Goal: Communication & Community: Answer question/provide support

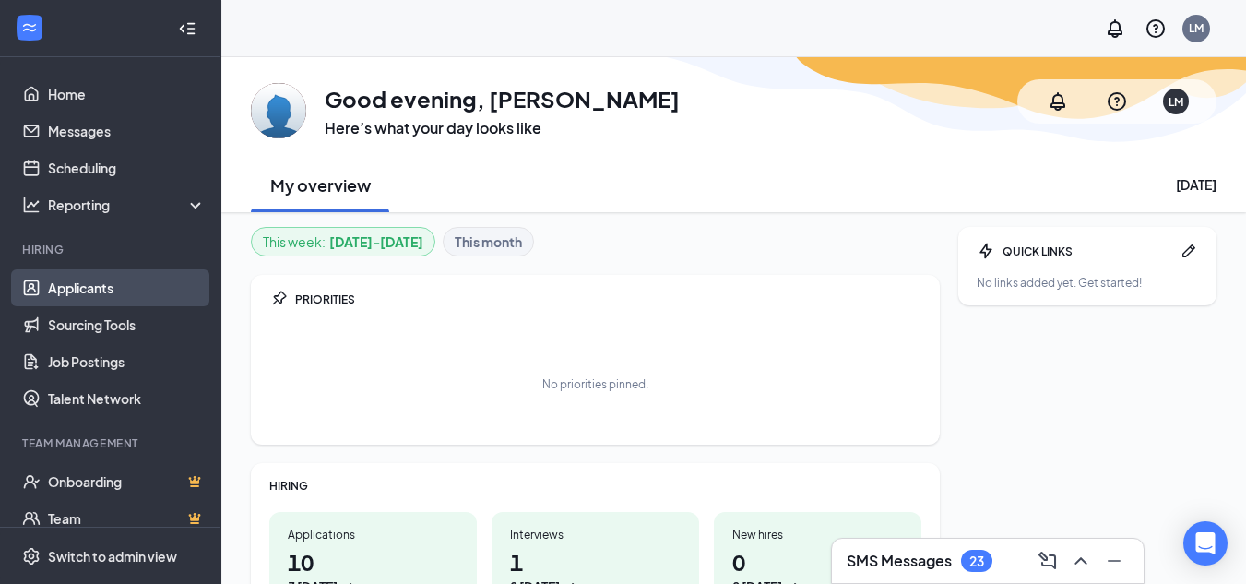
click at [112, 301] on link "Applicants" at bounding box center [127, 287] width 158 height 37
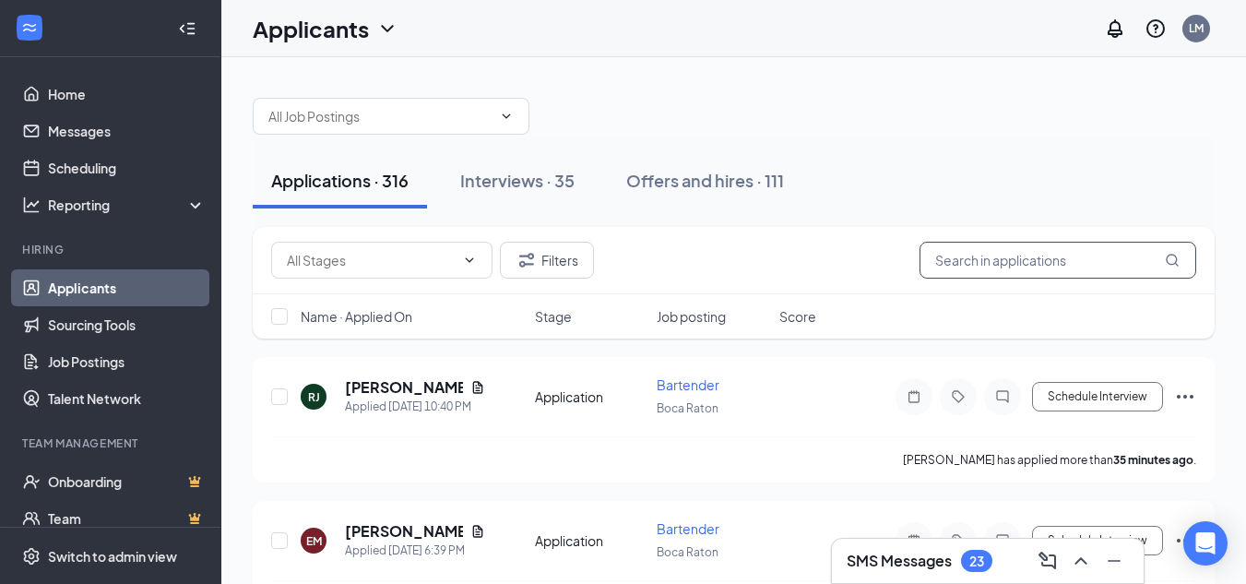
click at [961, 261] on input "text" at bounding box center [1057, 260] width 277 height 37
type input "j"
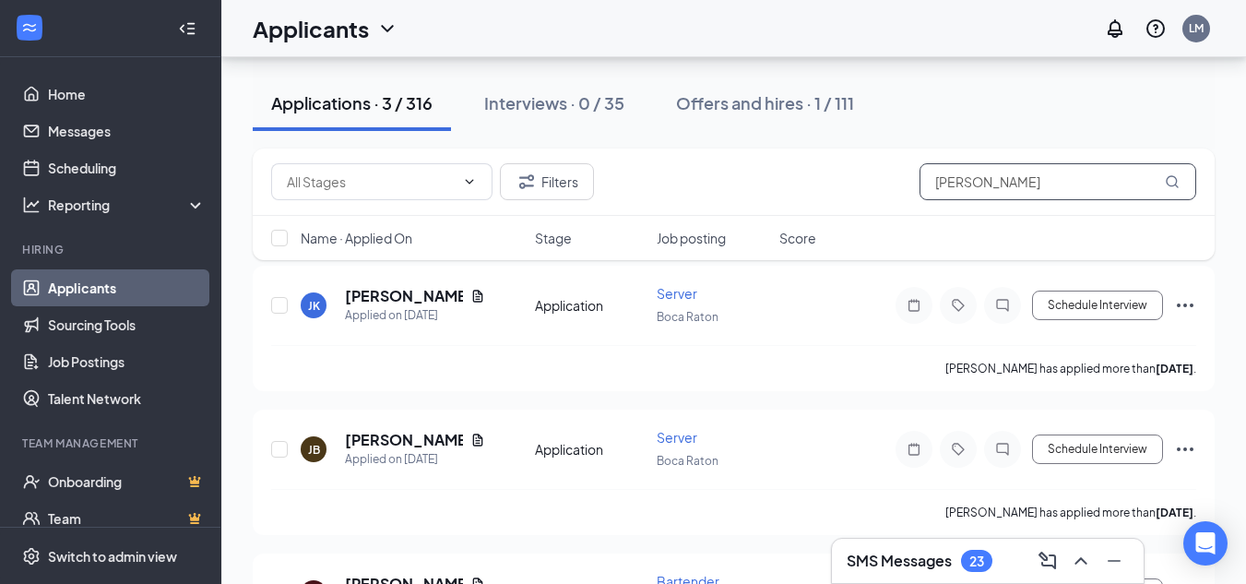
scroll to position [208, 0]
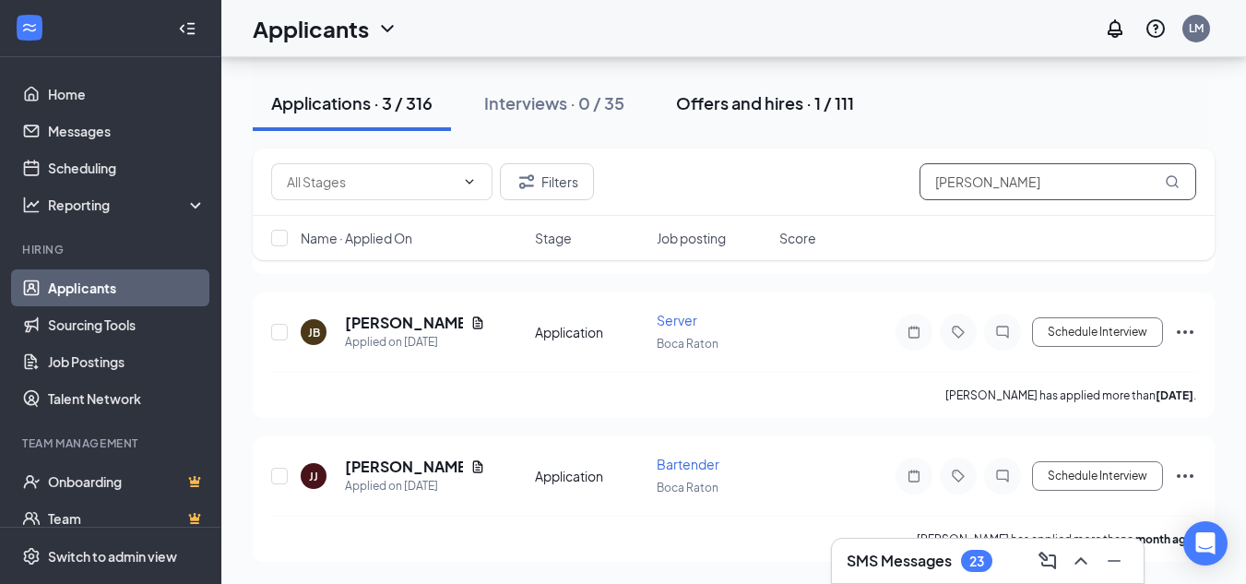
type input "[PERSON_NAME]"
click at [820, 113] on div "Offers and hires · 1 / 111" at bounding box center [765, 102] width 178 height 23
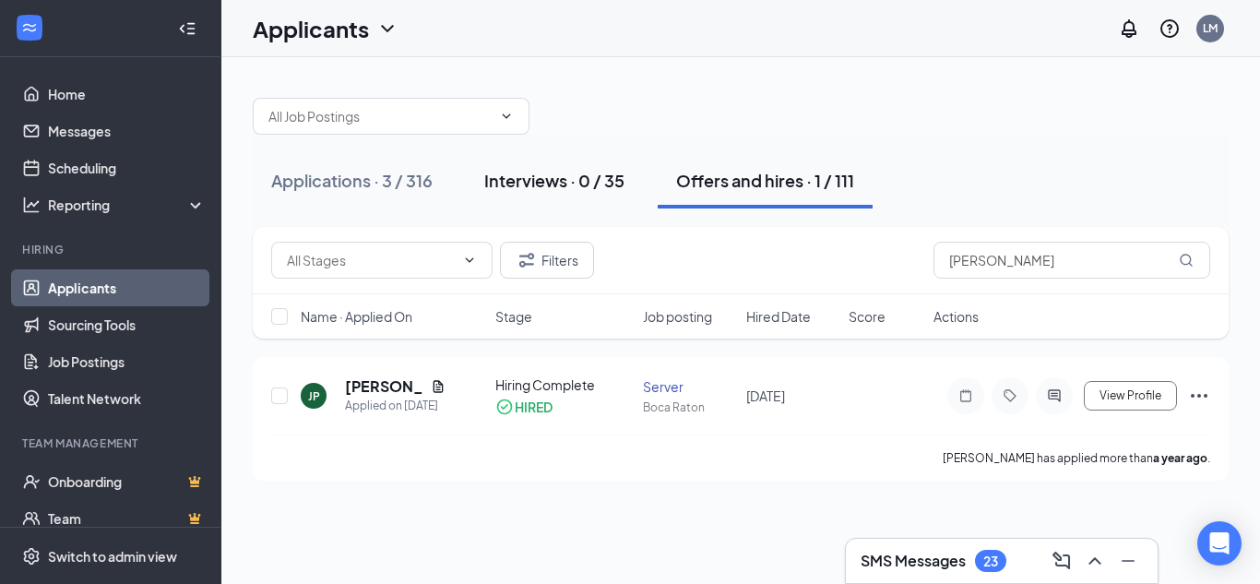
click at [548, 186] on div "Interviews · 0 / 35" at bounding box center [554, 180] width 140 height 23
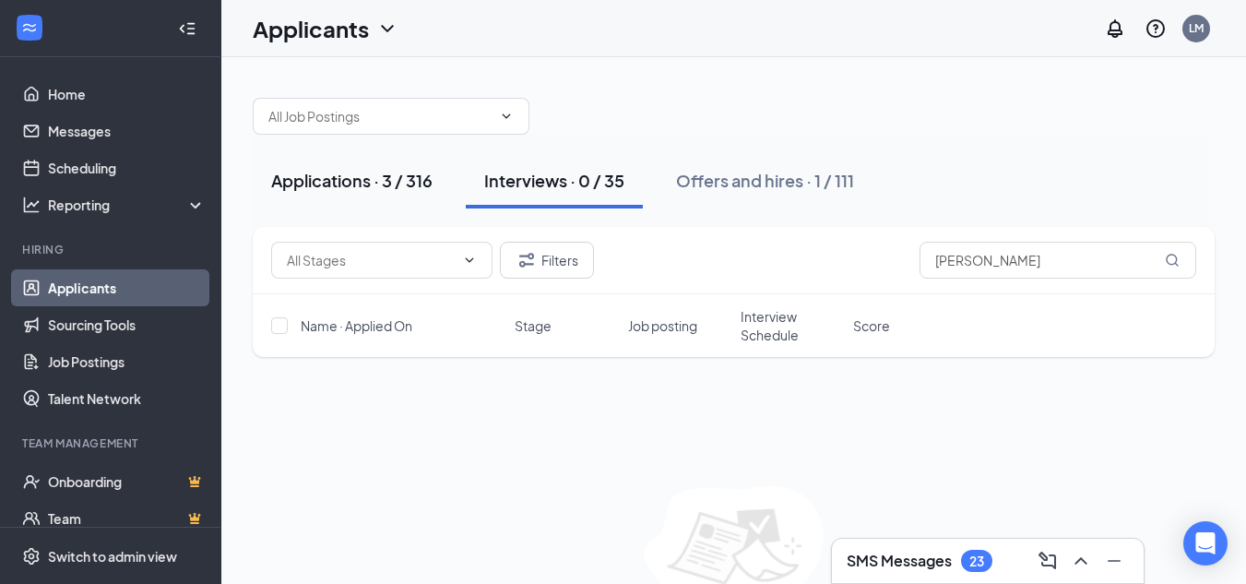
click at [330, 167] on button "Applications · 3 / 316" at bounding box center [352, 180] width 198 height 55
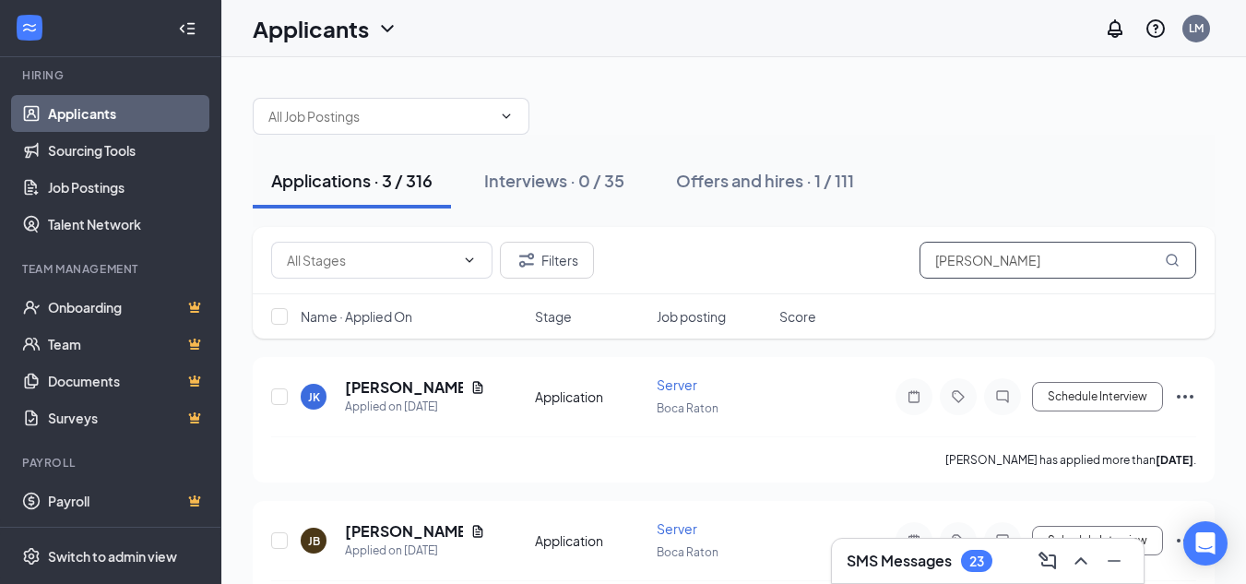
drag, startPoint x: 1059, startPoint y: 255, endPoint x: 751, endPoint y: 289, distance: 309.9
click at [801, 286] on div "Filters [PERSON_NAME]" at bounding box center [734, 260] width 962 height 67
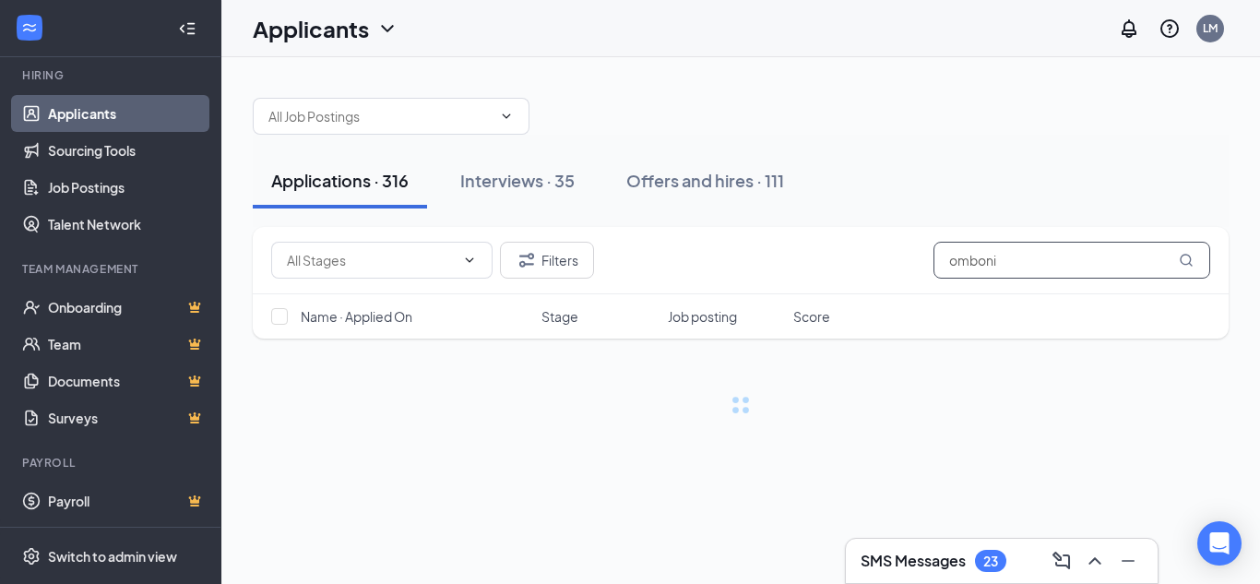
type input "omboni"
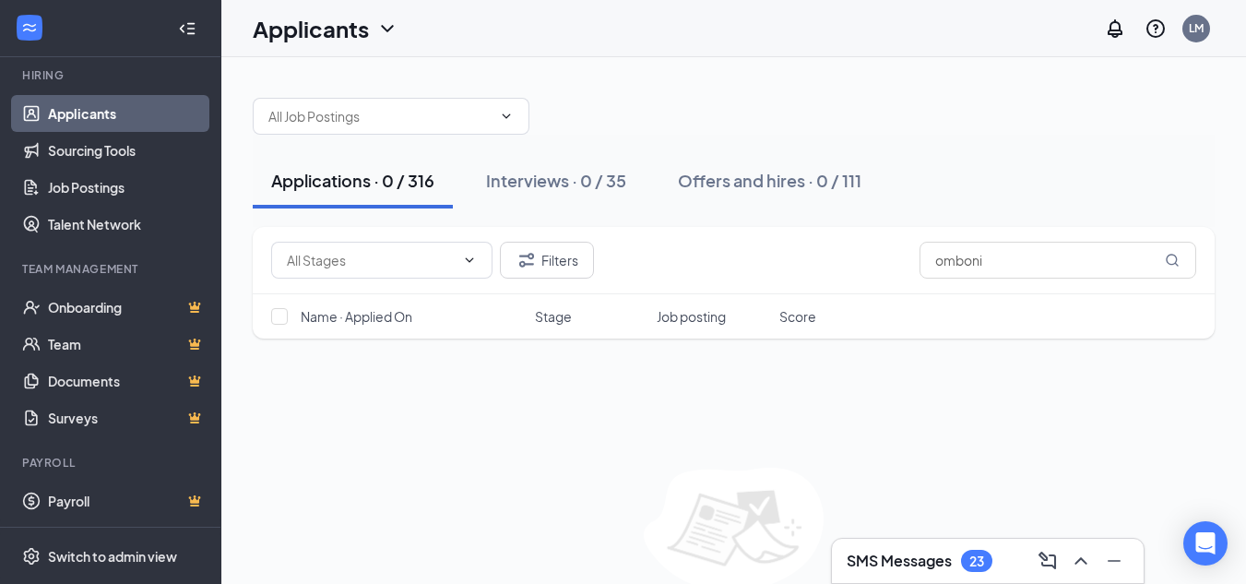
click at [928, 557] on h3 "SMS Messages" at bounding box center [899, 561] width 105 height 20
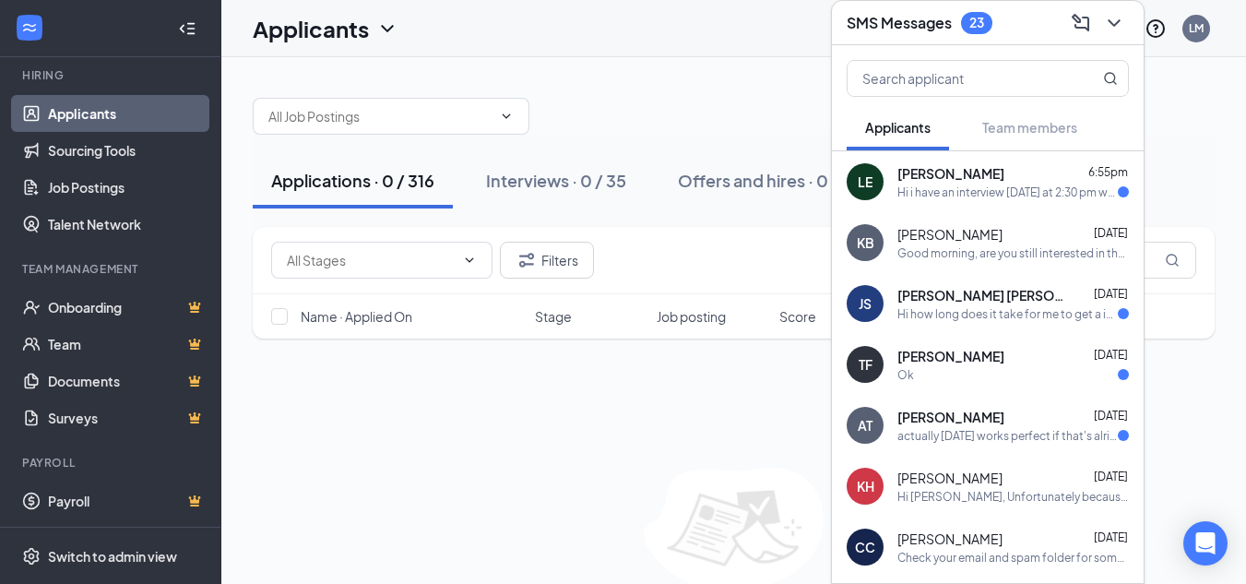
click at [988, 196] on div "Hi i have an interview [DATE] at 2:30 pm what is the salary for host?" at bounding box center [1007, 192] width 220 height 16
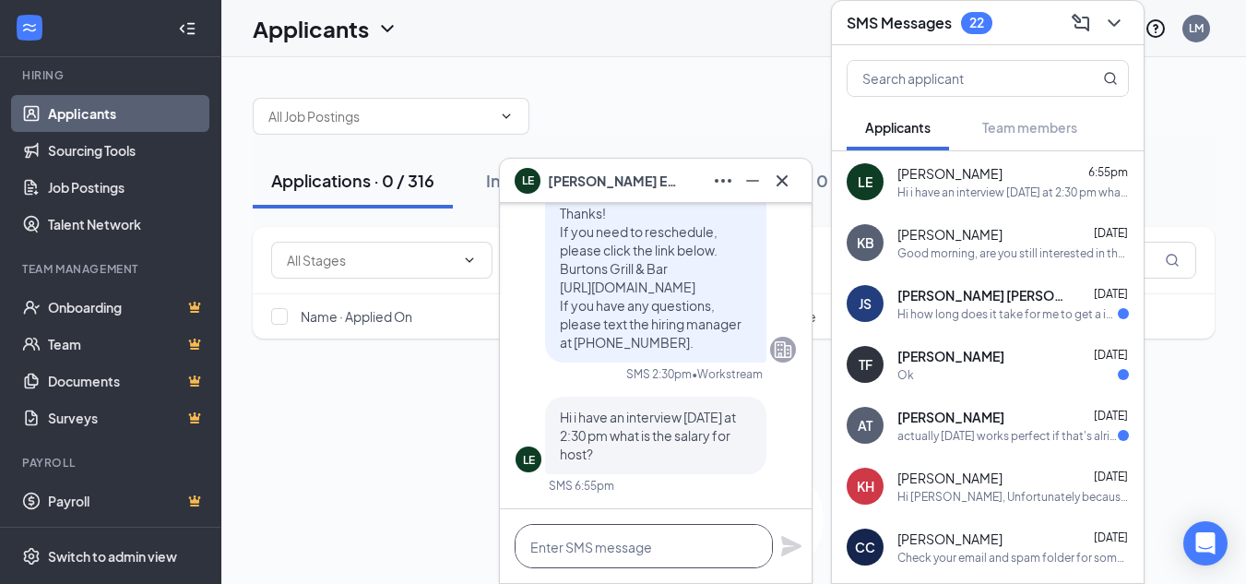
click at [690, 538] on textarea at bounding box center [644, 546] width 258 height 44
type textarea "m"
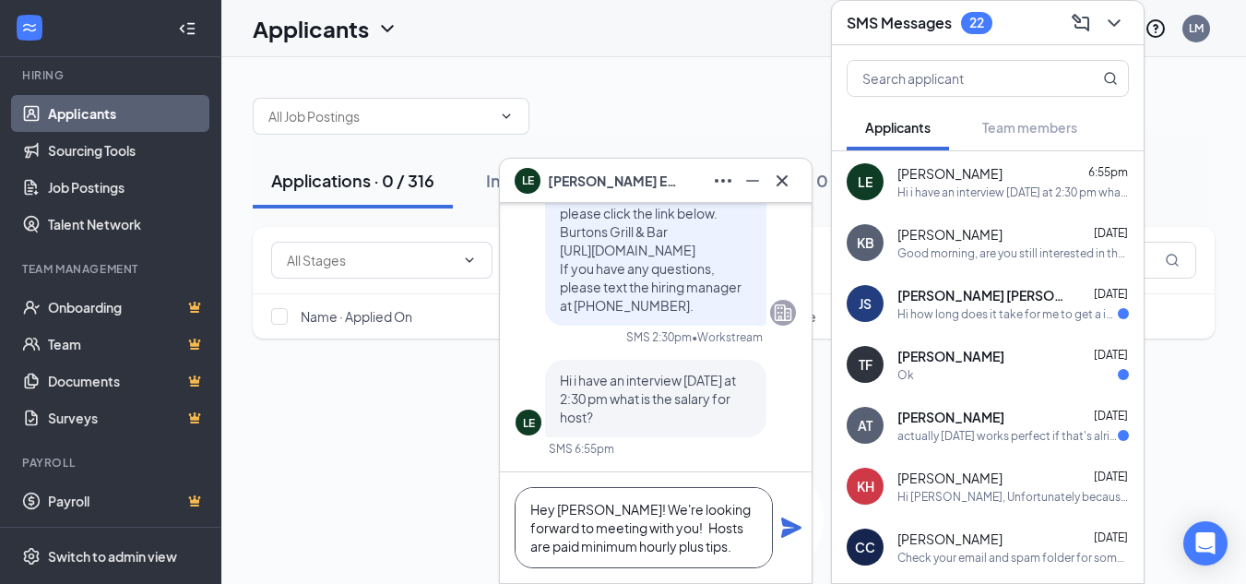
type textarea "Hey [PERSON_NAME]! We're looking forward to meeting with you! Hosts are paid mi…"
click at [790, 528] on icon "Plane" at bounding box center [791, 527] width 20 height 20
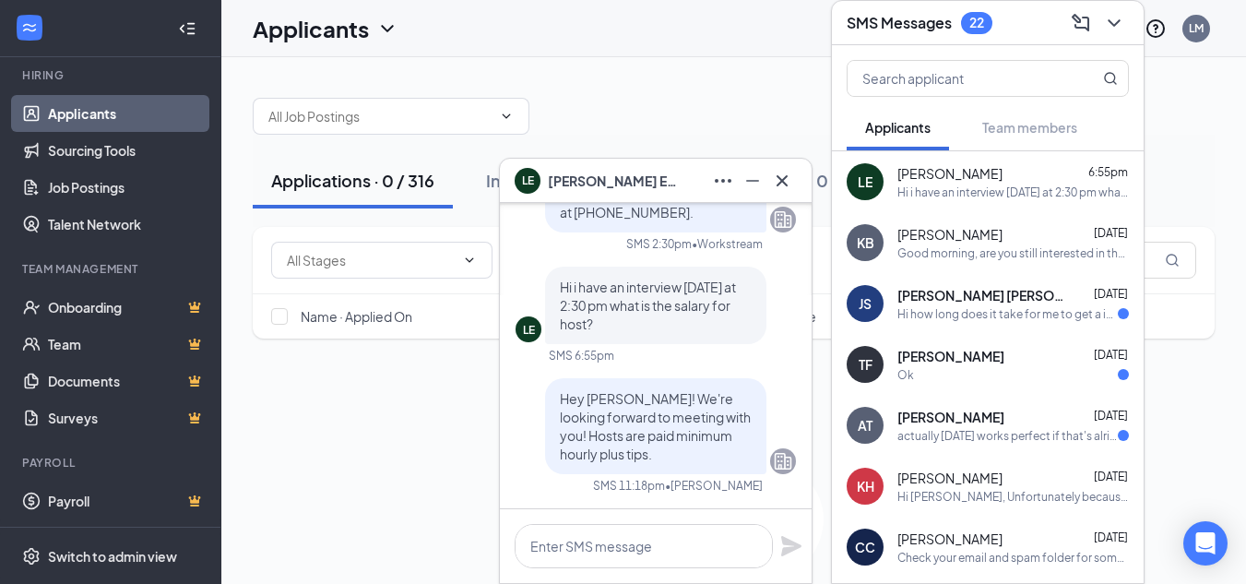
scroll to position [0, 0]
drag, startPoint x: 773, startPoint y: 177, endPoint x: 782, endPoint y: 191, distance: 16.6
click at [779, 196] on div "LE [PERSON_NAME]" at bounding box center [656, 181] width 312 height 44
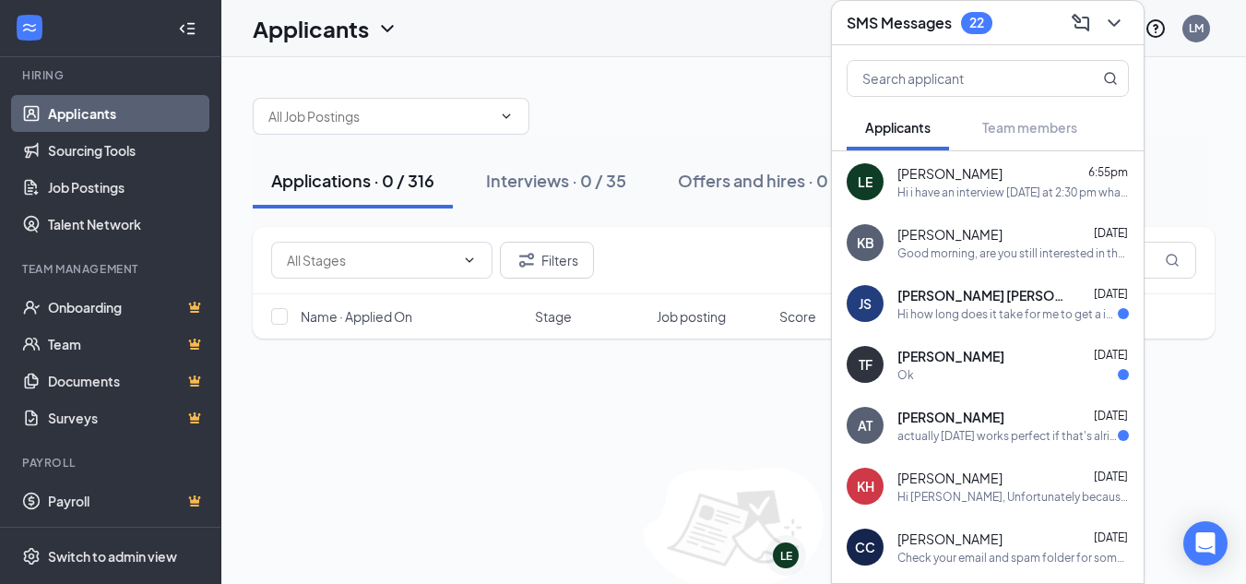
click at [1010, 296] on div "[PERSON_NAME] [PERSON_NAME] [DATE]" at bounding box center [1012, 295] width 231 height 18
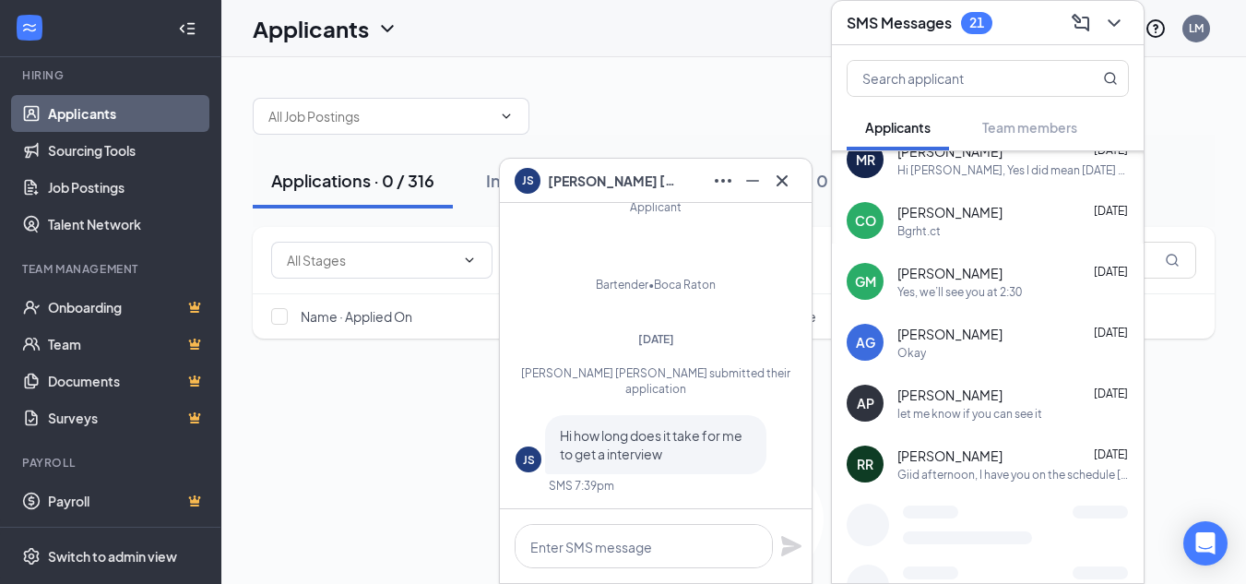
scroll to position [1487, 0]
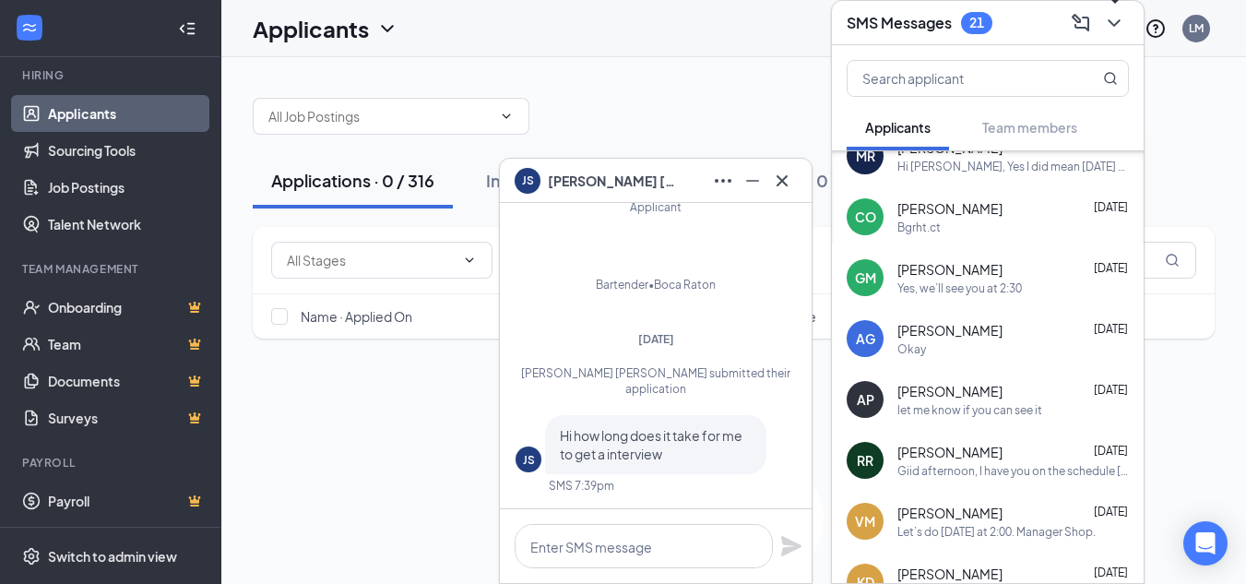
click at [1120, 28] on icon "ChevronDown" at bounding box center [1114, 23] width 22 height 22
